Goal: Transaction & Acquisition: Purchase product/service

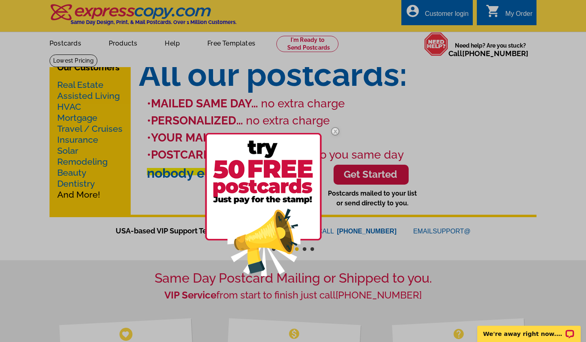
click at [337, 128] on img at bounding box center [336, 131] width 24 height 24
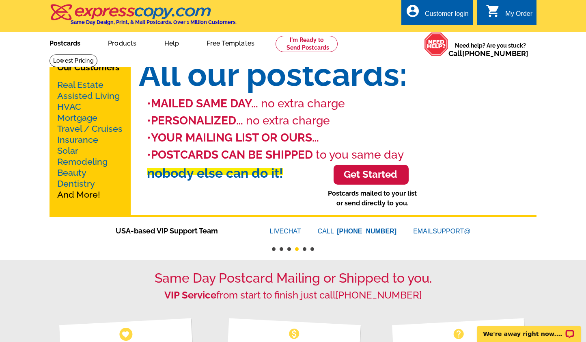
click at [68, 44] on link "Postcards" at bounding box center [65, 42] width 57 height 19
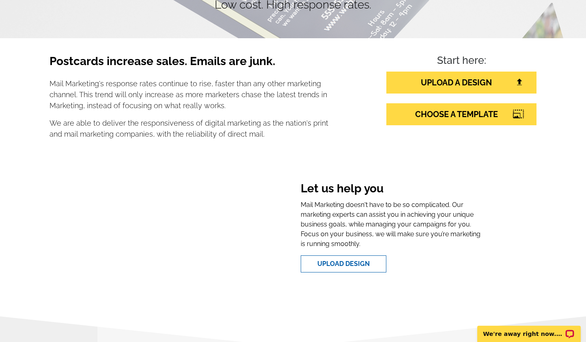
scroll to position [106, 0]
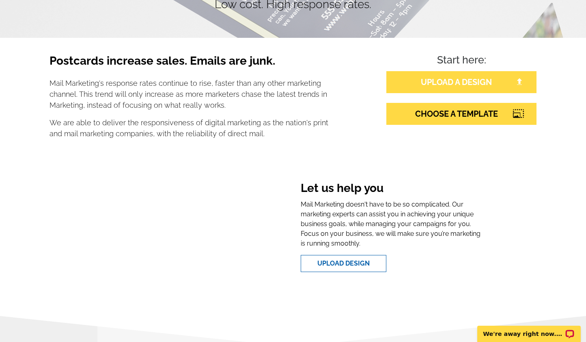
click at [448, 81] on link "UPLOAD A DESIGN" at bounding box center [462, 82] width 150 height 22
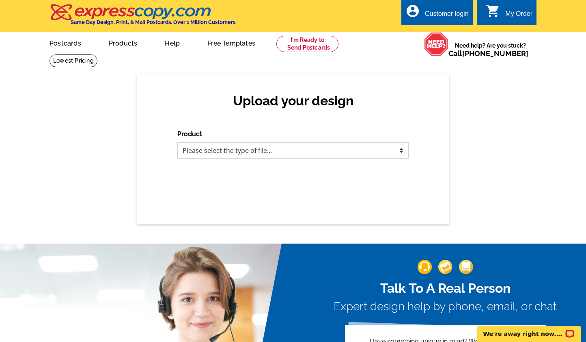
click at [243, 151] on select "Please select the type of file... Postcards Business Cards Letters and flyers G…" at bounding box center [292, 150] width 231 height 16
select select "1"
click at [177, 142] on select "Please select the type of file... Postcards Business Cards Letters and flyers G…" at bounding box center [292, 150] width 231 height 16
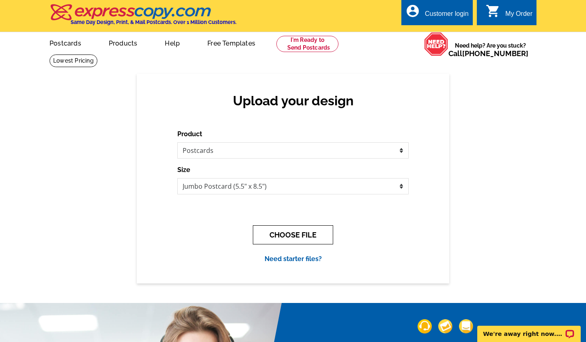
click at [278, 232] on button "CHOOSE FILE" at bounding box center [293, 234] width 80 height 19
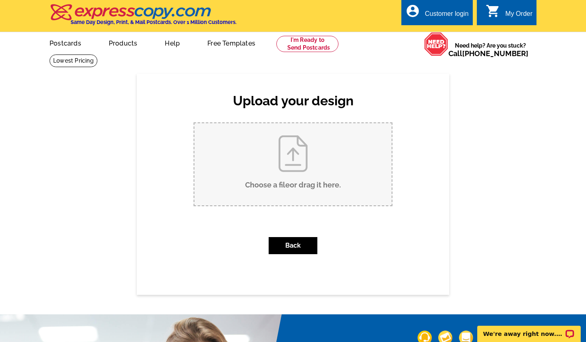
click at [266, 152] on input "Choose a file or drag it here ." at bounding box center [293, 164] width 197 height 82
type input "C:\fakepath\JL Card.pdf"
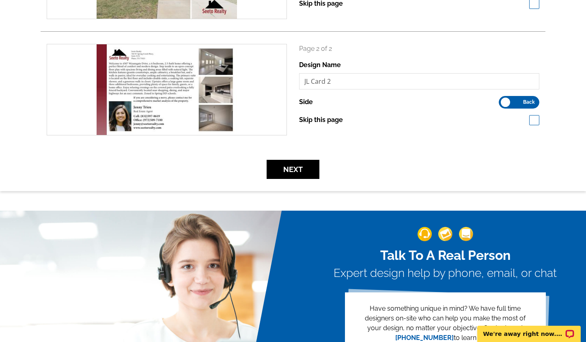
scroll to position [238, 0]
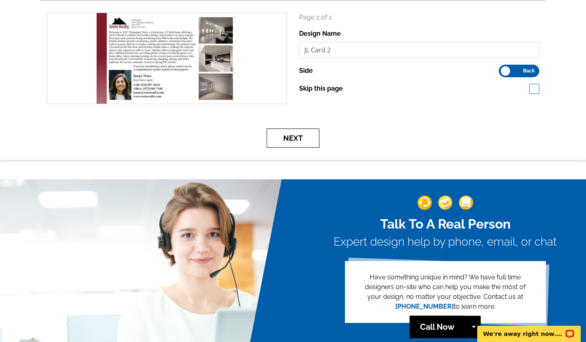
click at [307, 143] on button "Next" at bounding box center [293, 137] width 53 height 19
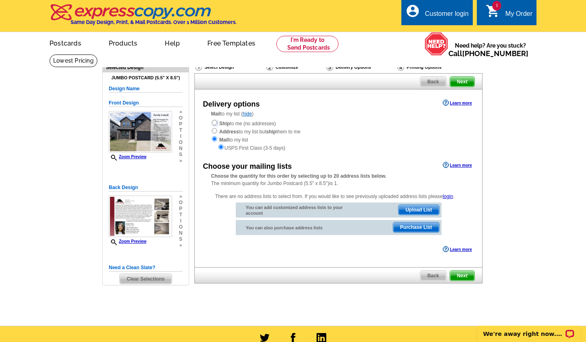
click at [214, 123] on input "radio" at bounding box center [214, 122] width 5 height 5
radio input "true"
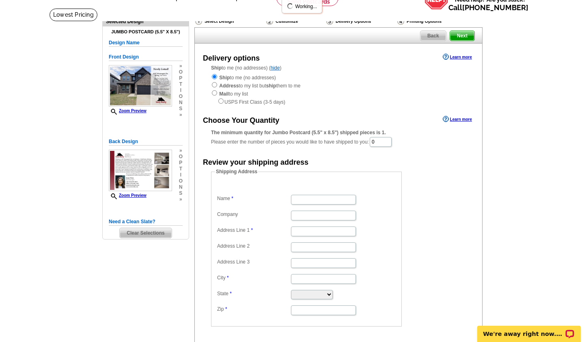
scroll to position [47, 0]
click at [390, 141] on input "0" at bounding box center [381, 141] width 22 height 10
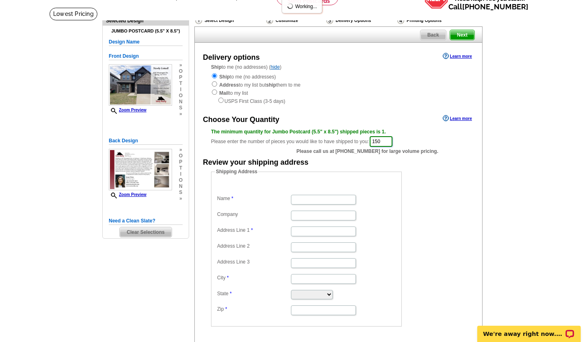
type input "150"
click at [450, 186] on form "Shipping Address Name Company Address Line 1 Address Line 2 Address Line 3 City…" at bounding box center [338, 247] width 255 height 158
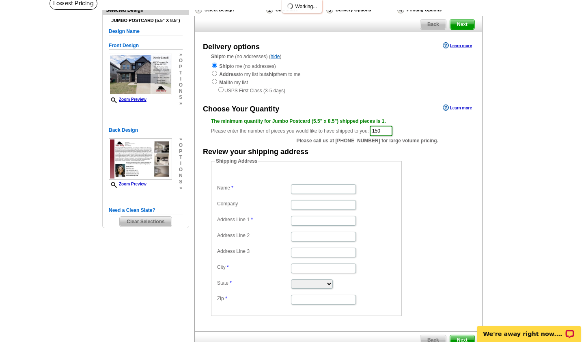
scroll to position [58, 0]
click at [423, 181] on dd "Shipping Address Name Company Address Line 1 Address Line 2 Address Line 3 City…" at bounding box center [319, 236] width 216 height 158
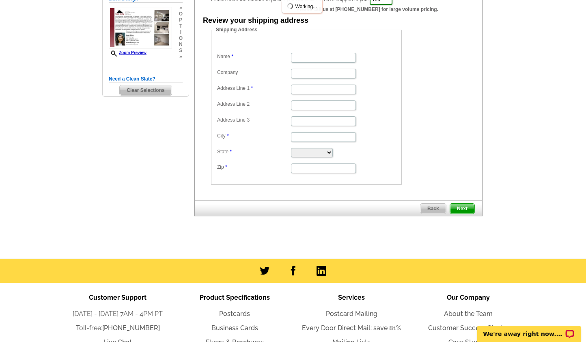
scroll to position [189, 0]
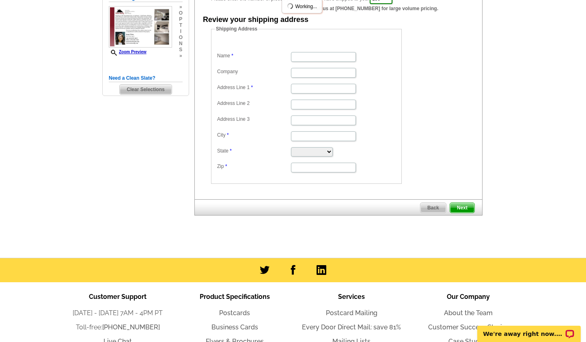
click at [457, 208] on span "Next" at bounding box center [462, 208] width 24 height 10
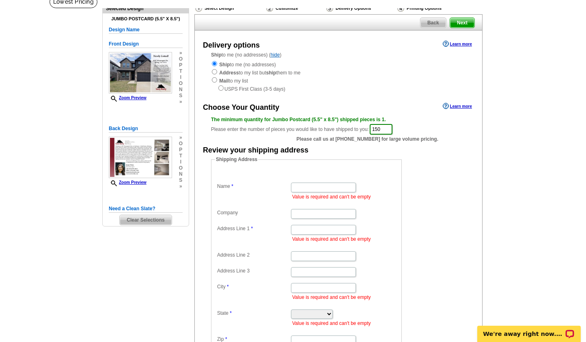
scroll to position [55, 0]
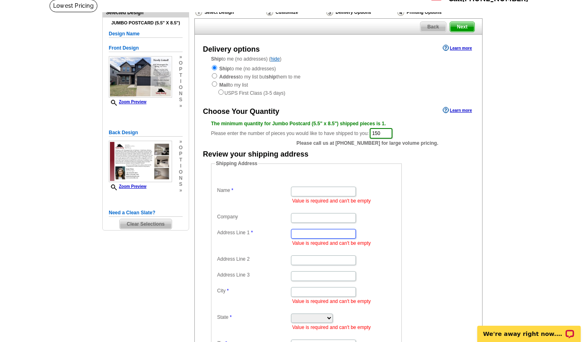
click at [311, 233] on input "Address Line 1" at bounding box center [323, 234] width 65 height 10
paste input "6588 Corporate Dr. Ste 368"
type input "6588 Corporate Dr. Ste 368"
click at [311, 221] on input "Company" at bounding box center [323, 218] width 65 height 10
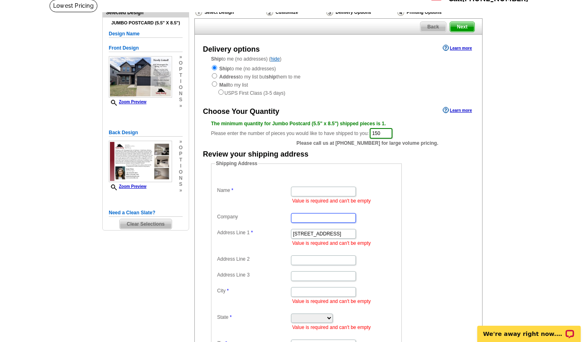
scroll to position [0, 0]
type input "Seeto Realty"
click at [313, 192] on input "Name" at bounding box center [323, 191] width 65 height 10
type input "Jenny Trieu"
click at [375, 249] on dl "Name Jenny Trieu Value is required and can't be empty Company Seeto Realty Addr…" at bounding box center [306, 265] width 183 height 183
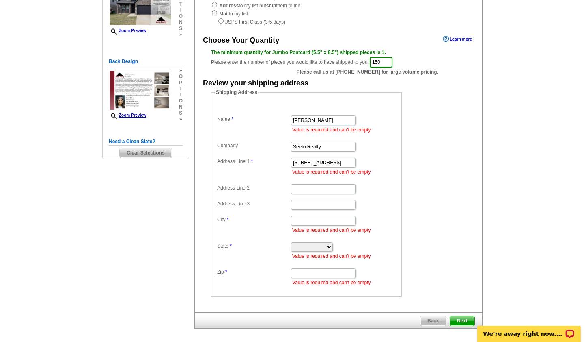
scroll to position [128, 0]
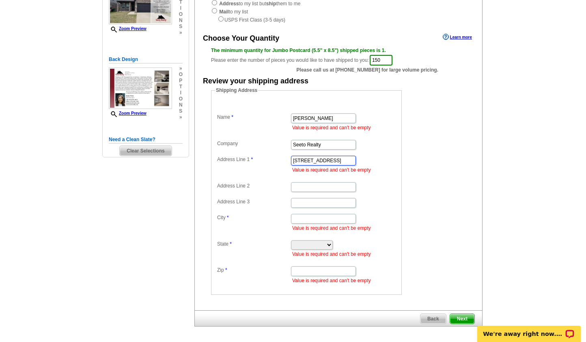
drag, startPoint x: 336, startPoint y: 160, endPoint x: 364, endPoint y: 159, distance: 28.4
click at [364, 159] on dd "6588 Corporate Dr. Ste 368 Value is required and can't be empty" at bounding box center [306, 164] width 183 height 20
click at [324, 159] on input "6588 Corporate Dr. Ste 368" at bounding box center [323, 161] width 65 height 10
drag, startPoint x: 320, startPoint y: 159, endPoint x: 403, endPoint y: 163, distance: 82.9
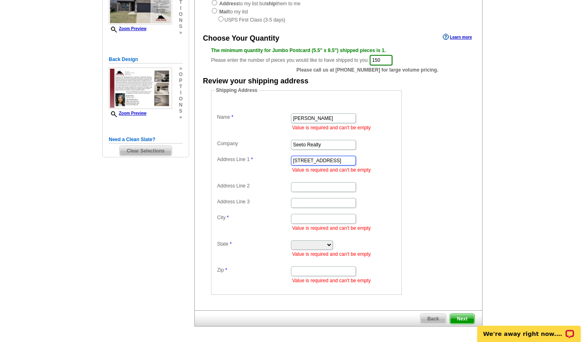
click at [403, 163] on dd "Shipping Address Name Jenny Trieu Value is required and can't be empty Company …" at bounding box center [319, 190] width 216 height 208
click at [307, 192] on dl "Name Jenny Trieu Value is required and can't be empty Company Seeto Realty Addr…" at bounding box center [306, 192] width 183 height 183
click at [336, 159] on body "Customer Login Create New Account local_phone Same Day Design, Print, & Mail Po…" at bounding box center [293, 207] width 586 height 670
click at [383, 179] on dl "Name Jenny Trieu Value is required and can't be empty Company Seeto Realty Addr…" at bounding box center [306, 192] width 183 height 183
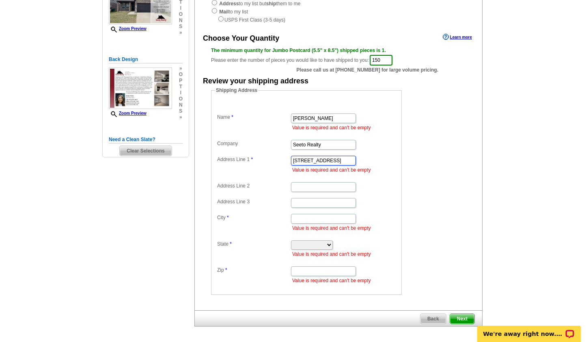
click at [316, 159] on input "6588 Corporate Dr. Ste 368" at bounding box center [323, 161] width 65 height 10
drag, startPoint x: 344, startPoint y: 160, endPoint x: 319, endPoint y: 162, distance: 24.8
click at [319, 162] on input "6588 Corporate Dr. Ste 368" at bounding box center [323, 161] width 65 height 10
click at [325, 160] on input "6588 Corporate Dr. Ste 368" at bounding box center [323, 161] width 65 height 10
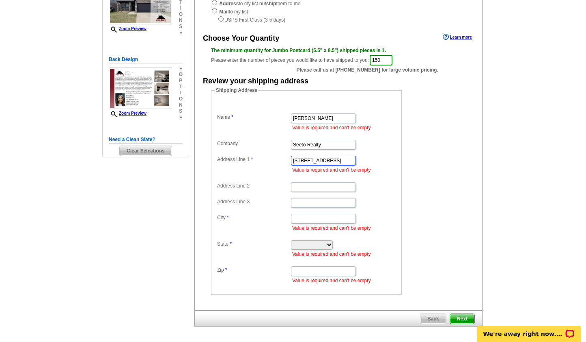
drag, startPoint x: 328, startPoint y: 160, endPoint x: 357, endPoint y: 161, distance: 29.3
click at [357, 161] on dd "6588 Corporate Dr. Ste 368 Value is required and can't be empty" at bounding box center [306, 164] width 183 height 20
type input "6588 Corporate Dr."
click at [323, 184] on input "Address Line 2" at bounding box center [323, 187] width 65 height 10
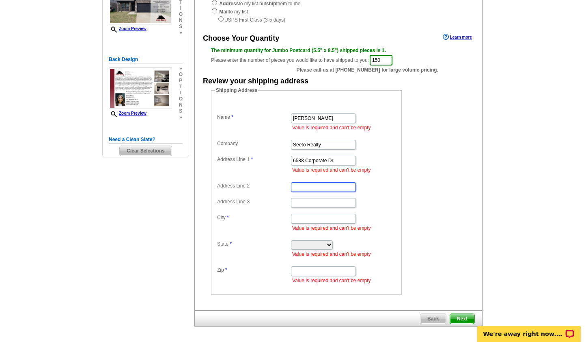
paste input "Ste 368"
type input "Ste 368"
click at [372, 216] on dd "Value is required and can't be empty" at bounding box center [306, 222] width 183 height 20
click at [314, 267] on input "Zip" at bounding box center [323, 271] width 65 height 10
paste input "77036"
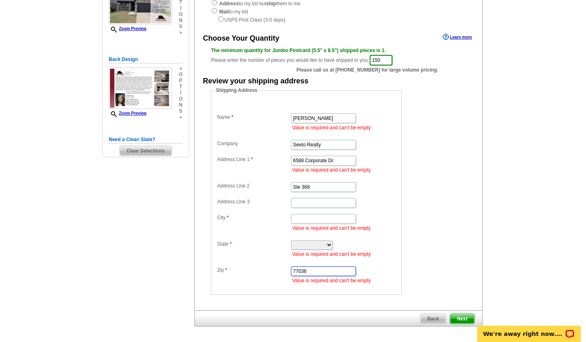
type input "77036"
click at [314, 218] on input "City" at bounding box center [323, 219] width 65 height 10
type input "Houston"
click at [316, 244] on select "Alabama Alaska Arizona Arkansas California Colorado Connecticut District of Col…" at bounding box center [312, 244] width 42 height 9
select select "TX"
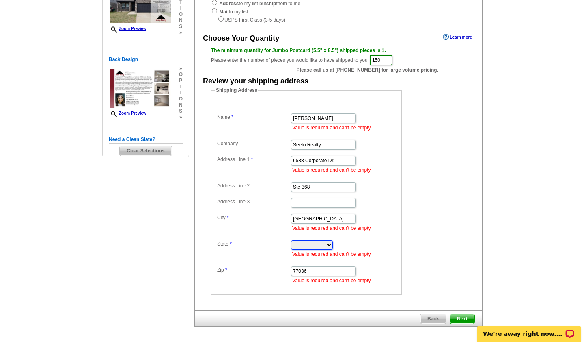
click at [291, 240] on select "Alabama Alaska Arizona Arkansas California Colorado Connecticut District of Col…" at bounding box center [312, 244] width 42 height 9
click at [401, 259] on fieldset "Shipping Address Name Jenny Trieu Value is required and can't be empty Company …" at bounding box center [306, 190] width 191 height 208
click at [467, 316] on span "Next" at bounding box center [462, 318] width 24 height 10
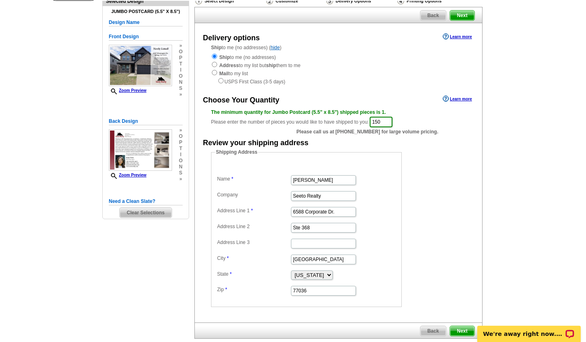
scroll to position [167, 0]
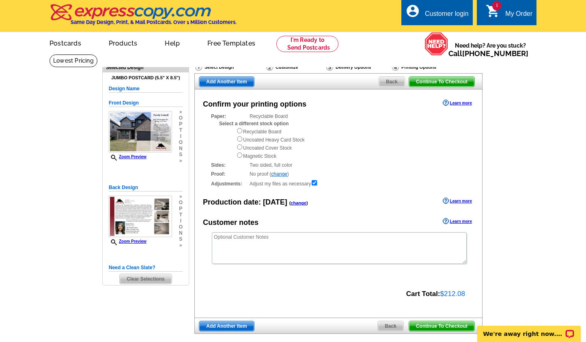
click at [267, 131] on div "Recyclable Board Uncoated Heavy Card Stock Uncoated Cover Stock Magnetic Stock" at bounding box center [351, 143] width 230 height 32
click at [239, 131] on input "radio" at bounding box center [239, 130] width 5 height 5
radio input "true"
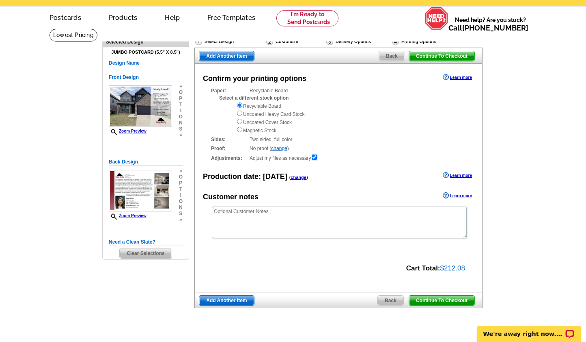
scroll to position [29, 0]
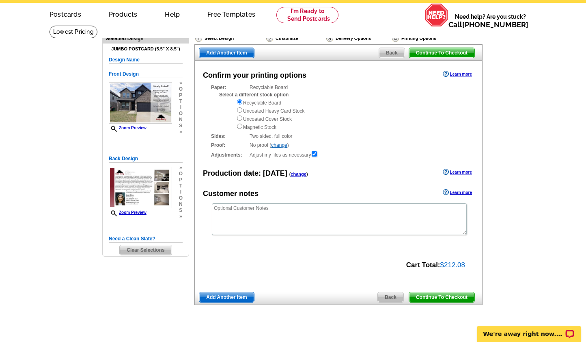
click at [448, 299] on span "Continue To Checkout" at bounding box center [441, 297] width 65 height 10
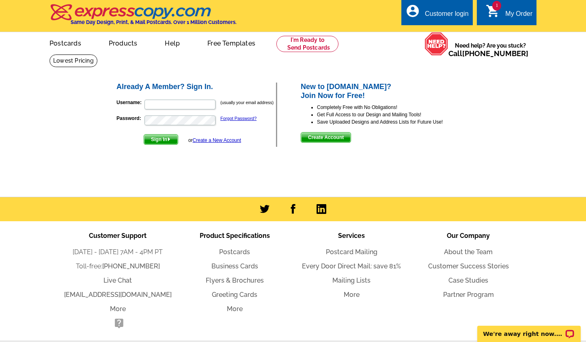
scroll to position [0, 0]
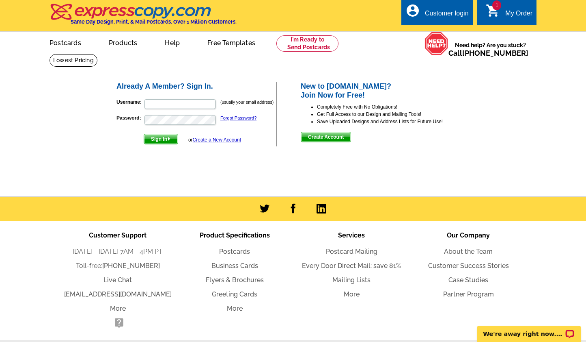
click at [497, 15] on icon "shopping_cart" at bounding box center [493, 10] width 15 height 15
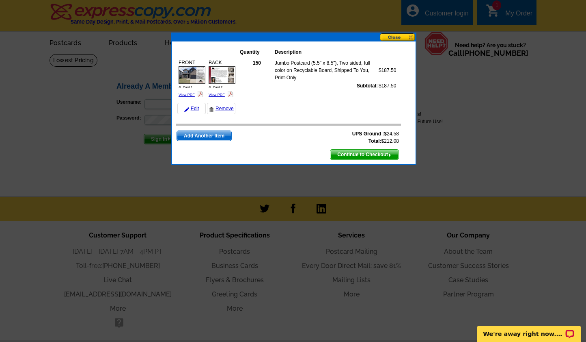
click at [345, 153] on span "Continue to Checkout" at bounding box center [365, 154] width 68 height 10
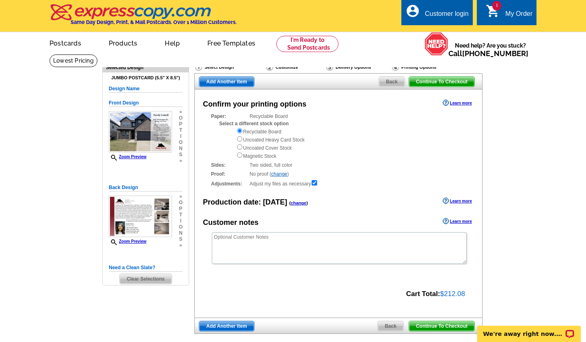
click at [363, 68] on div "Delivery Options" at bounding box center [359, 68] width 66 height 10
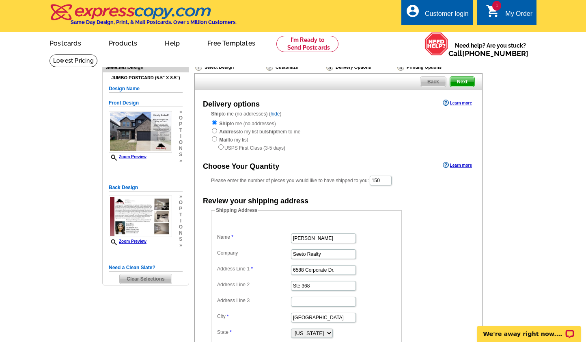
click at [466, 80] on span "Next" at bounding box center [462, 82] width 24 height 10
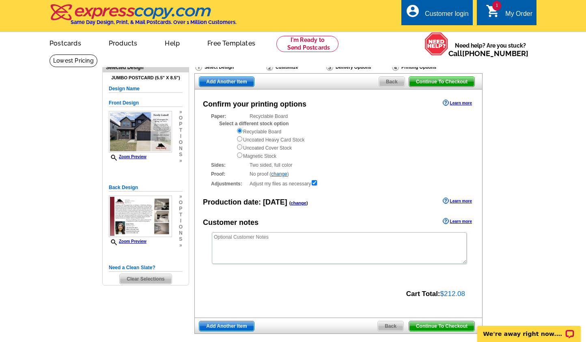
click at [466, 80] on span "Continue To Checkout" at bounding box center [441, 82] width 65 height 10
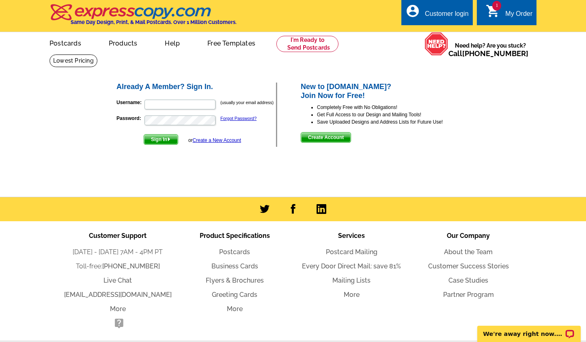
click at [334, 138] on span "Create Account" at bounding box center [326, 137] width 50 height 10
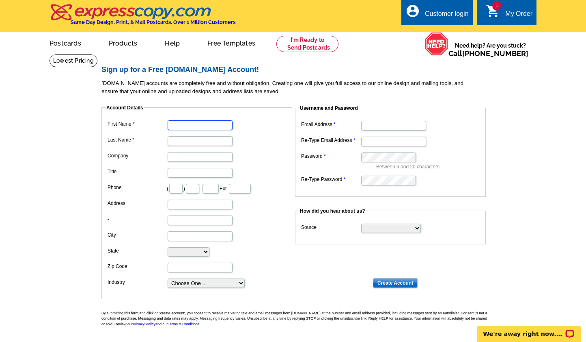
click at [208, 126] on input "First Name" at bounding box center [200, 125] width 65 height 10
type input "[PERSON_NAME]"
type input "Seeto Realty"
click at [382, 128] on input "Email Address" at bounding box center [393, 126] width 65 height 10
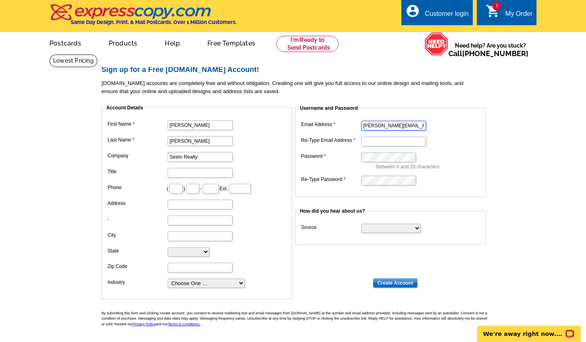
type input "[PERSON_NAME][EMAIL_ADDRESS][DOMAIN_NAME]"
click at [379, 144] on input "Re-Type Email Address" at bounding box center [393, 141] width 65 height 10
type input "[PERSON_NAME][EMAIL_ADDRESS][DOMAIN_NAME]"
click at [443, 227] on dd "Search Engine Television Ad Direct Mail Postcard Email Referred by a friend Oth…" at bounding box center [390, 227] width 183 height 12
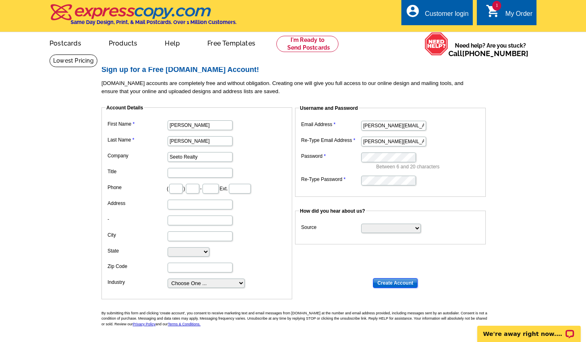
click at [392, 282] on input "Create Account" at bounding box center [395, 283] width 45 height 10
